Goal: Information Seeking & Learning: Compare options

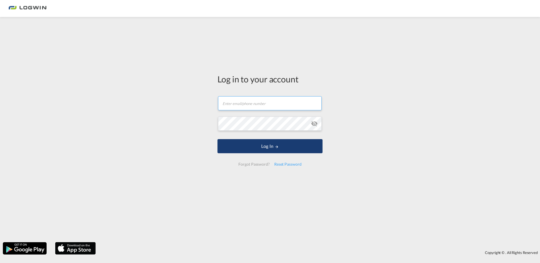
type input "[PERSON_NAME][EMAIL_ADDRESS][PERSON_NAME][DOMAIN_NAME]"
click at [269, 143] on button "Log In" at bounding box center [270, 146] width 105 height 14
